Goal: Information Seeking & Learning: Learn about a topic

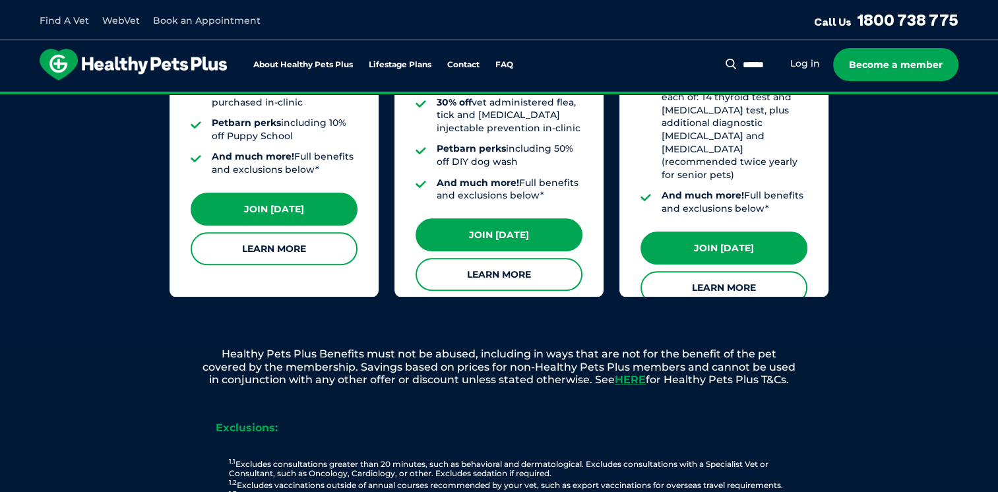
scroll to position [1386, 0]
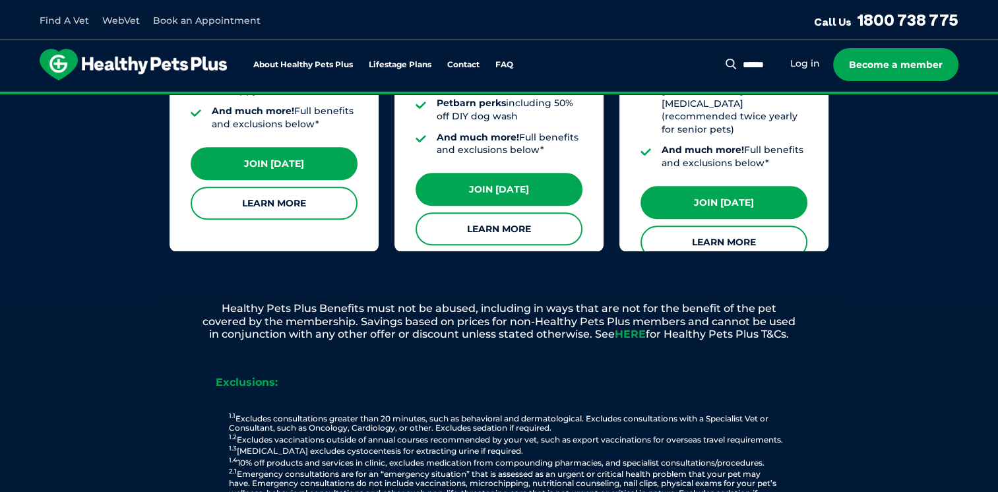
click at [633, 328] on link "HERE" at bounding box center [630, 334] width 31 height 13
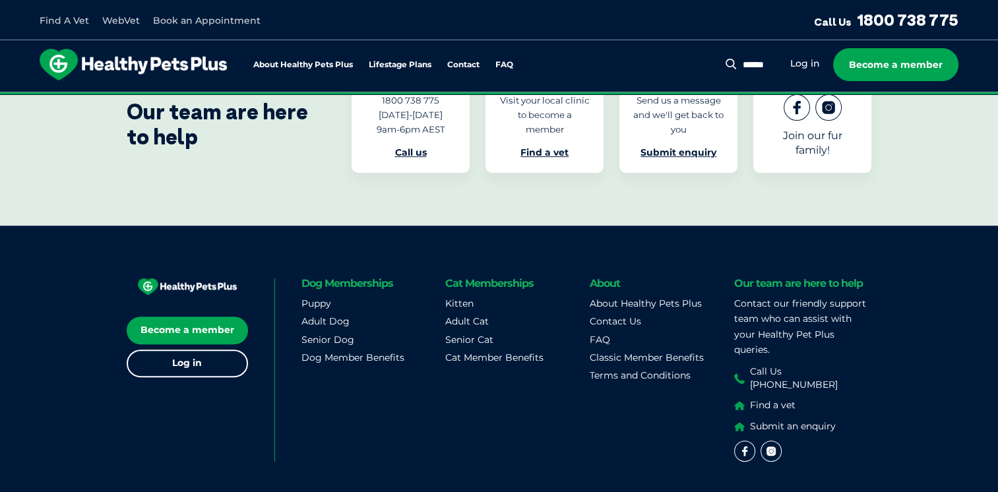
scroll to position [523, 0]
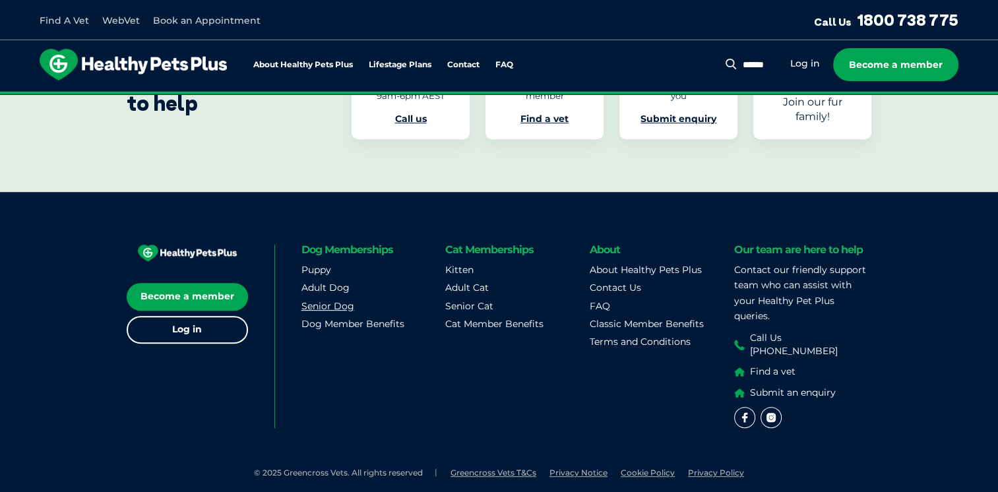
click at [308, 308] on link "Senior Dog" at bounding box center [328, 306] width 53 height 12
